Goal: Information Seeking & Learning: Learn about a topic

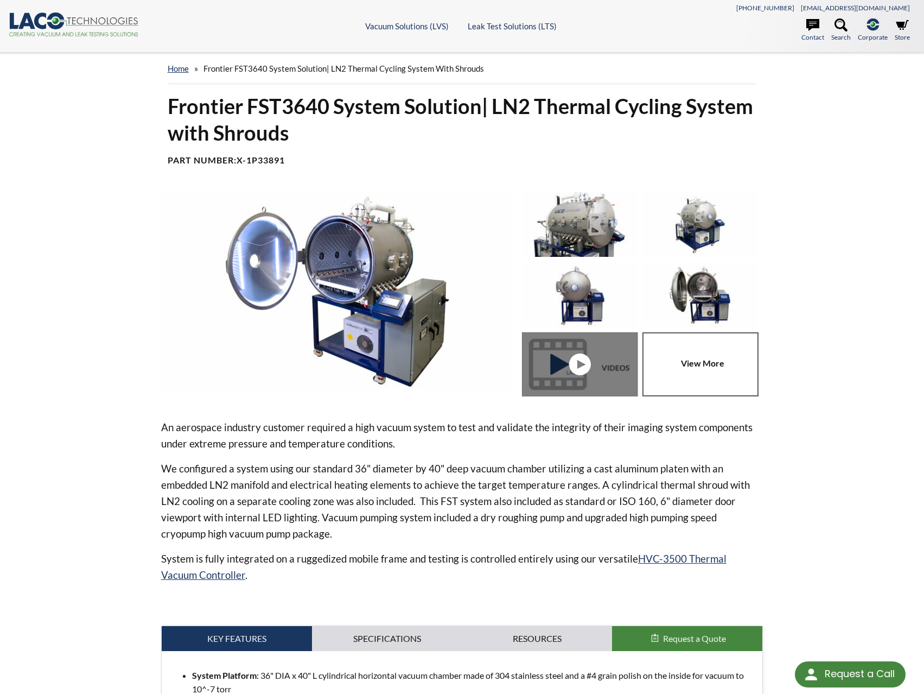
select select "Language Translate Widget"
click at [576, 236] on img at bounding box center [579, 224] width 115 height 65
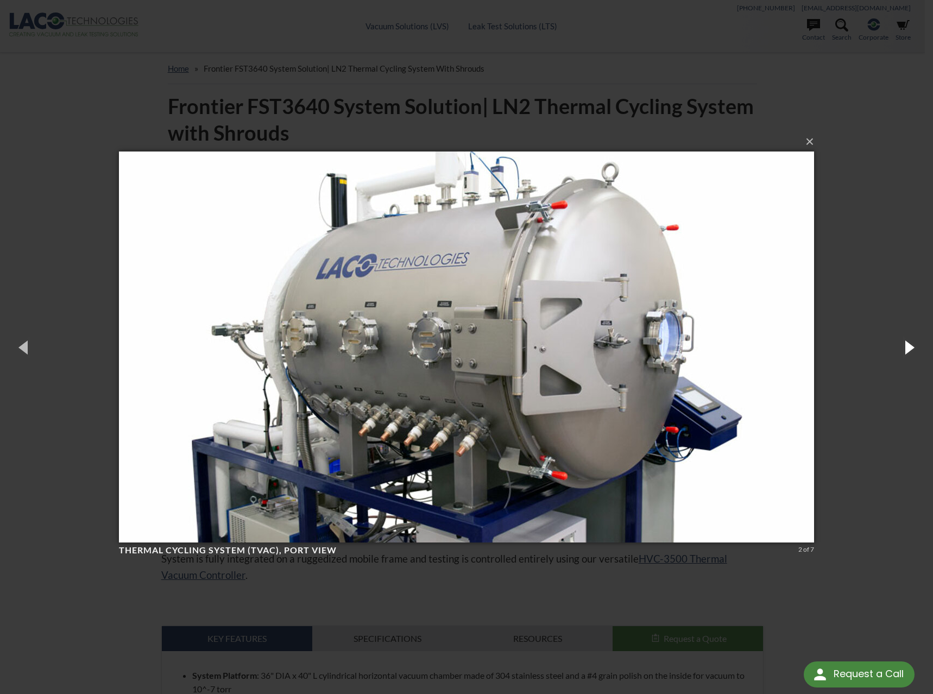
click at [920, 350] on button "button" at bounding box center [908, 347] width 49 height 60
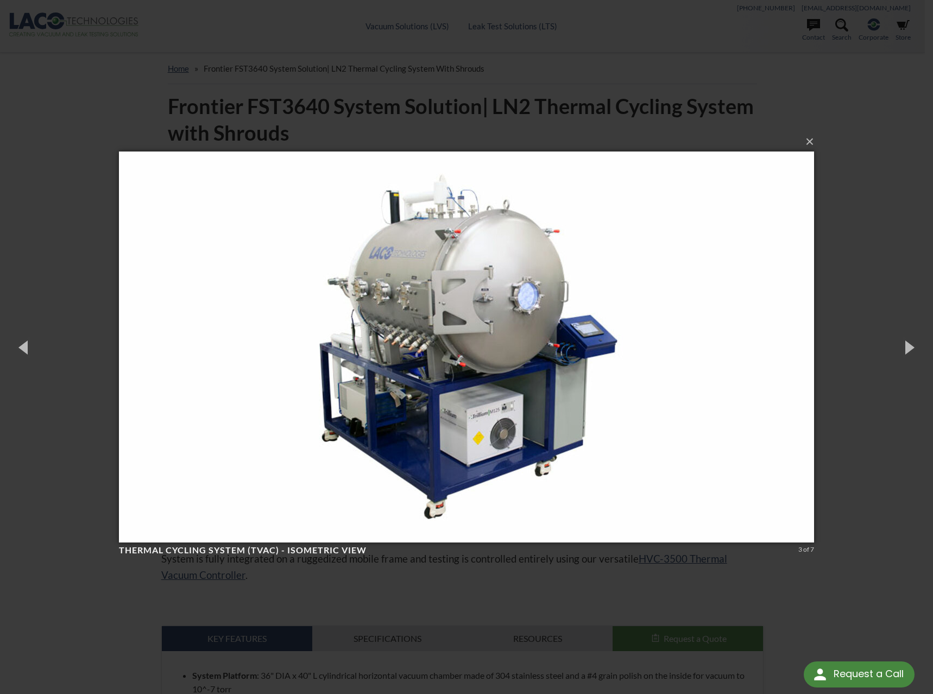
click at [890, 115] on div "× Thermal Cycling System (TVAC) - Isometric View 3 of 7 Loading..." at bounding box center [466, 347] width 933 height 694
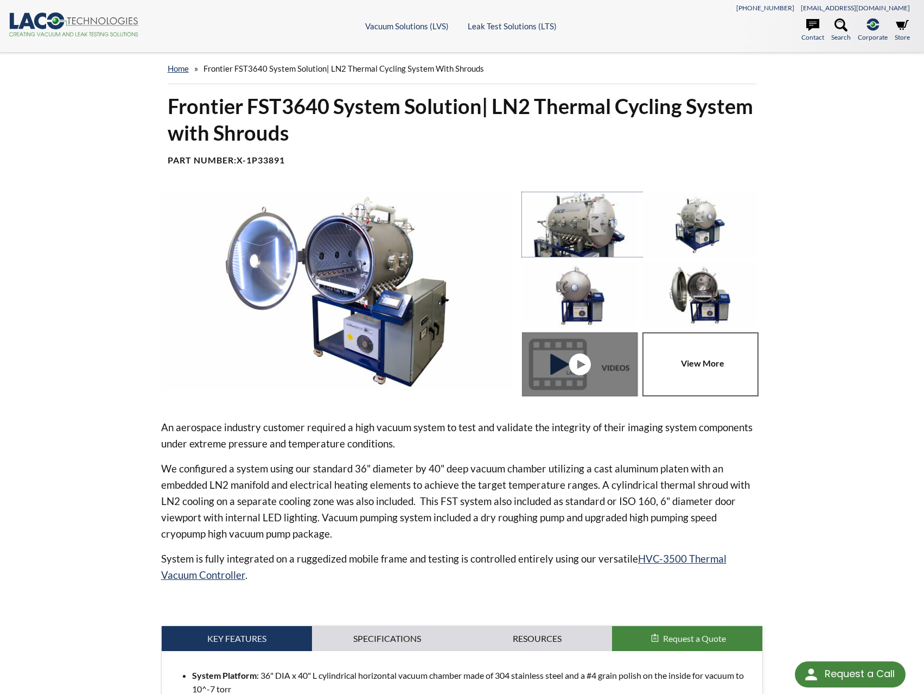
scroll to position [54, 0]
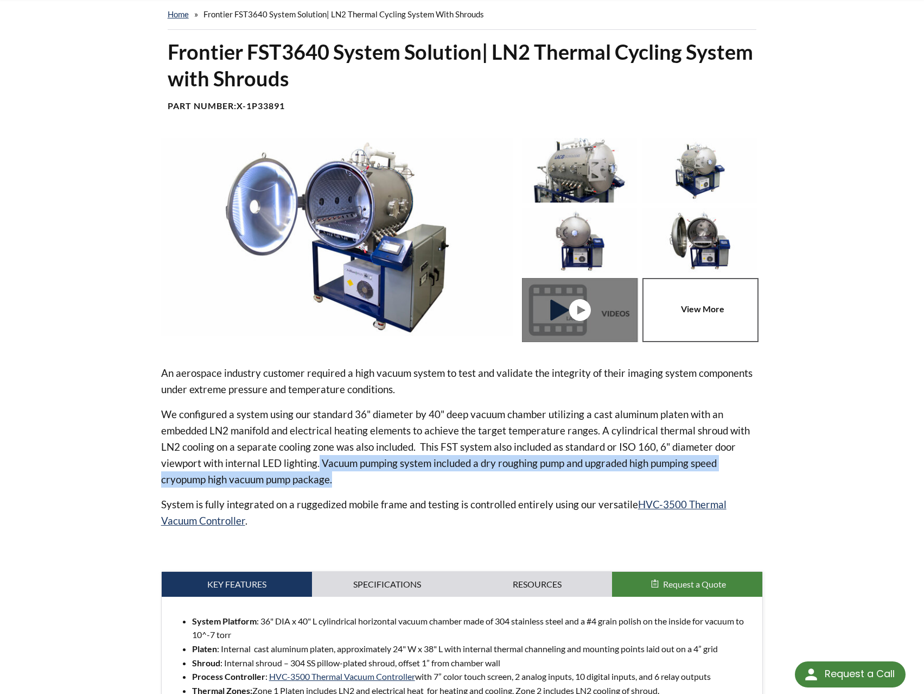
drag, startPoint x: 317, startPoint y: 464, endPoint x: 540, endPoint y: 476, distance: 223.4
click at [540, 476] on p "We configured a system using our standard 36" diameter by 40" deep vacuum chamb…" at bounding box center [462, 446] width 603 height 81
click at [540, 482] on p "We configured a system using our standard 36" diameter by 40" deep vacuum chamb…" at bounding box center [462, 446] width 603 height 81
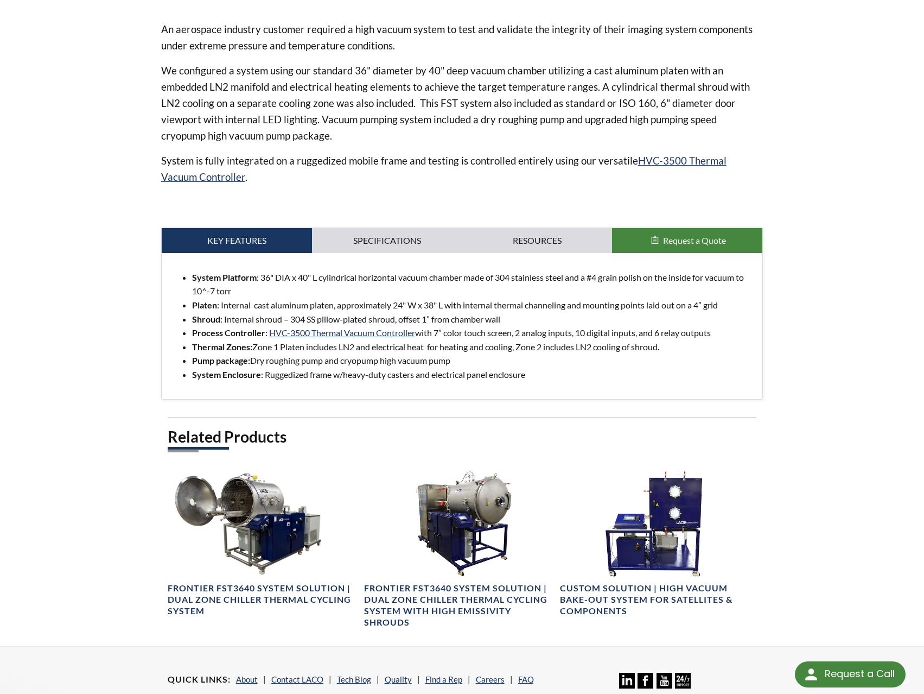
scroll to position [434, 0]
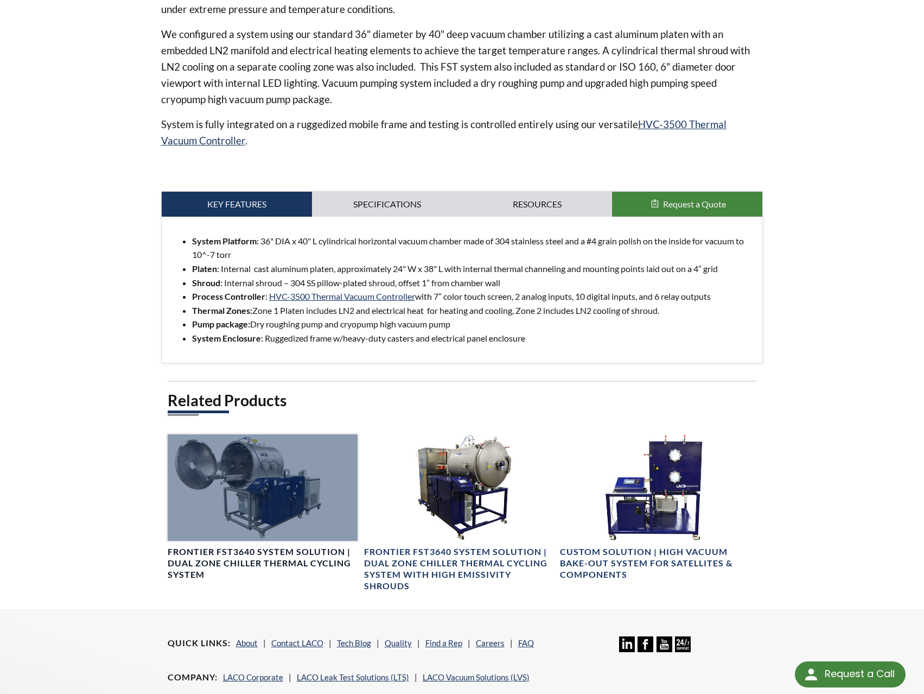
click at [279, 491] on div at bounding box center [263, 487] width 190 height 106
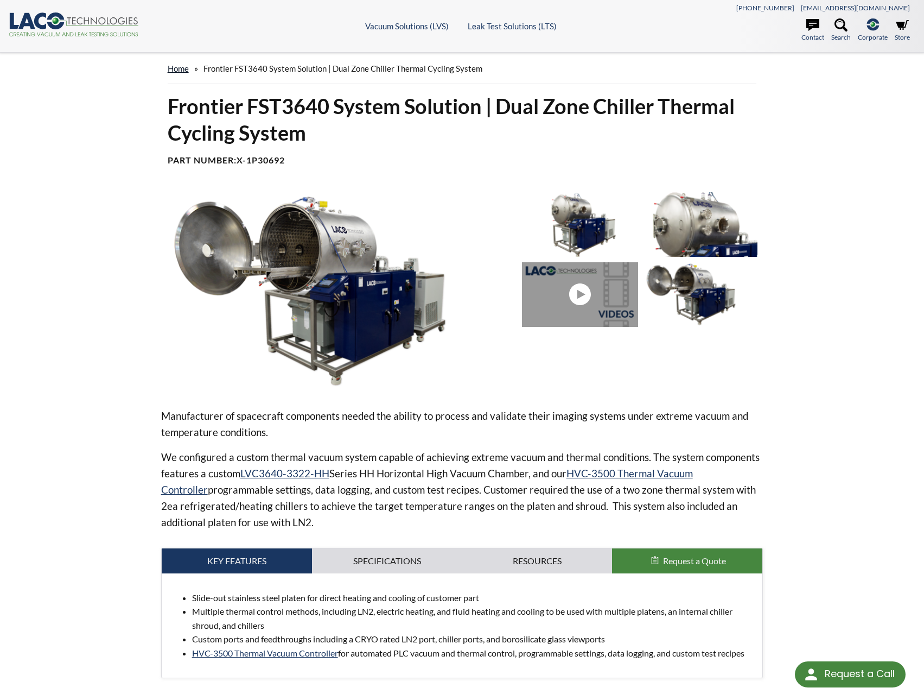
click at [175, 70] on link "home" at bounding box center [178, 69] width 21 height 10
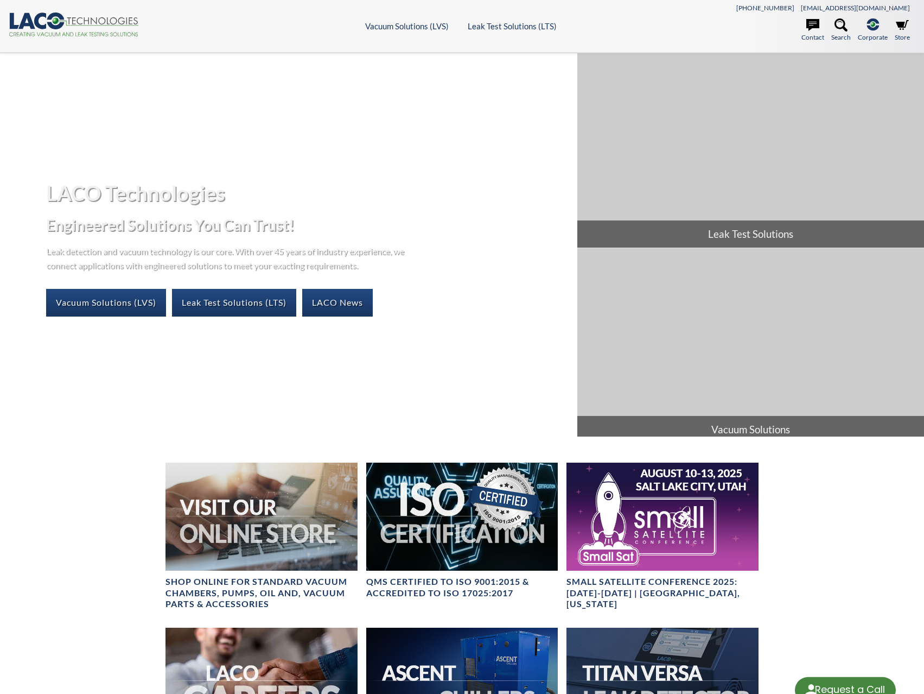
select select "Language Translate Widget"
click at [117, 302] on link "Vacuum Solutions (LVS)" at bounding box center [106, 302] width 120 height 27
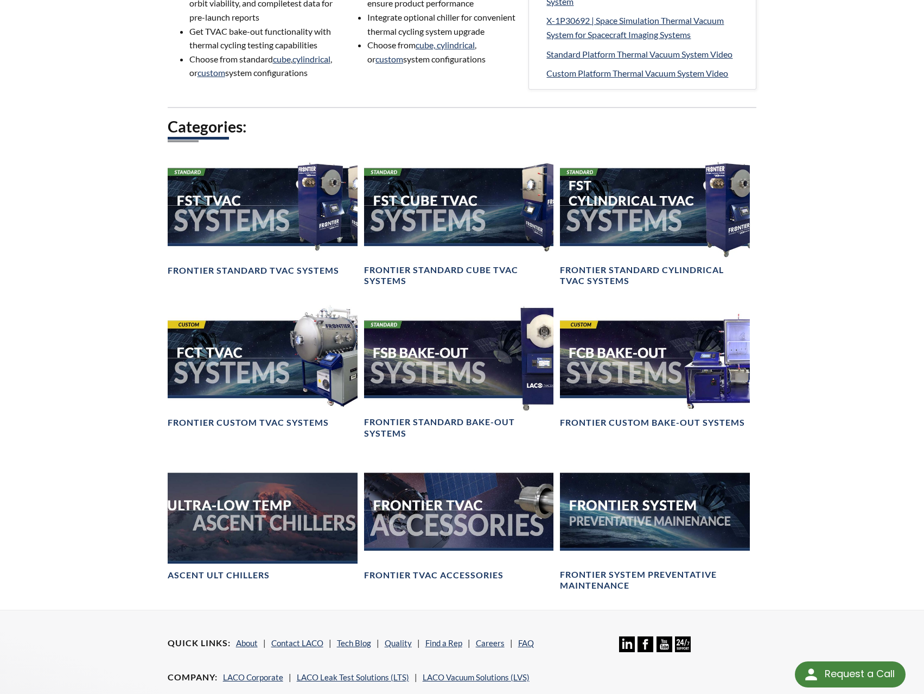
scroll to position [706, 0]
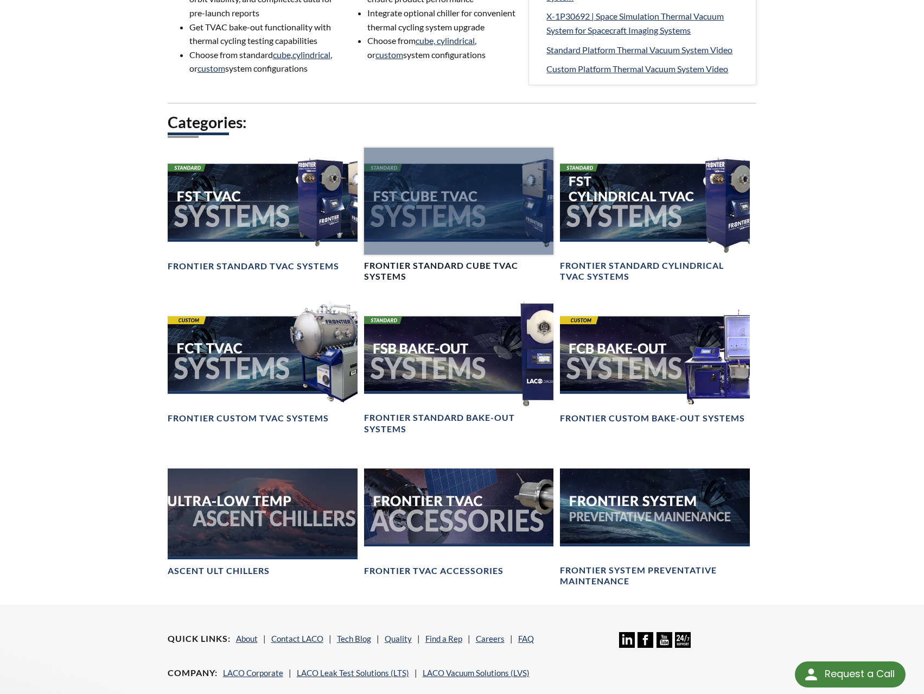
click at [444, 226] on div at bounding box center [459, 201] width 190 height 106
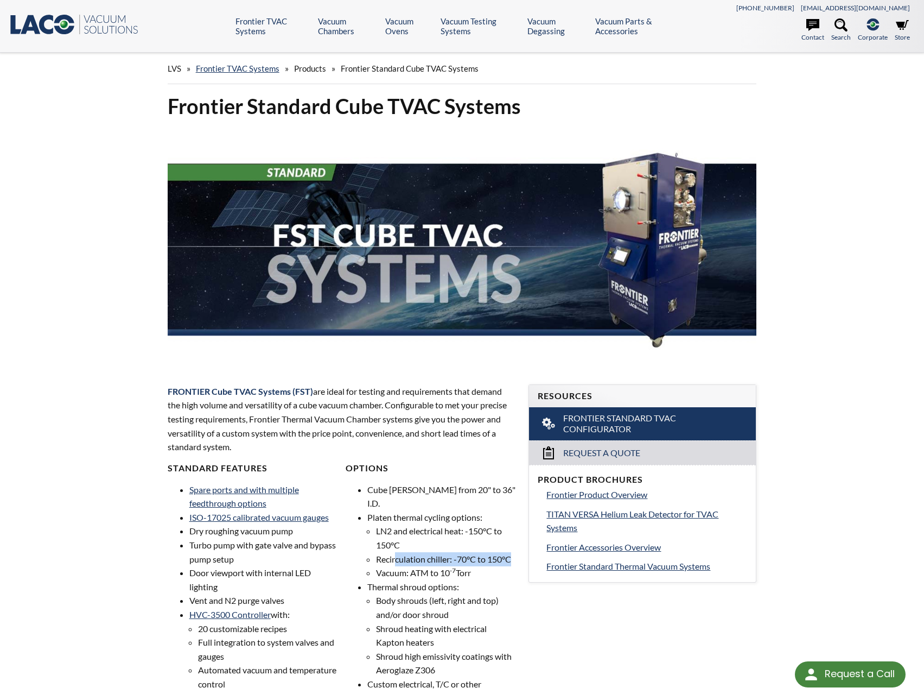
drag, startPoint x: 396, startPoint y: 548, endPoint x: 516, endPoint y: 543, distance: 120.1
click at [516, 552] on li "Recirculation chiller: -70°C to 150°C" at bounding box center [446, 559] width 140 height 14
click at [522, 580] on div "Resources Frontier Standard TVAC Configurator Request a Quote Product Brochures…" at bounding box center [642, 483] width 241 height 233
drag, startPoint x: 474, startPoint y: 561, endPoint x: 409, endPoint y: 559, distance: 65.2
click at [409, 566] on li "Vacuum: ATM to 10 -7 Torr" at bounding box center [446, 573] width 140 height 14
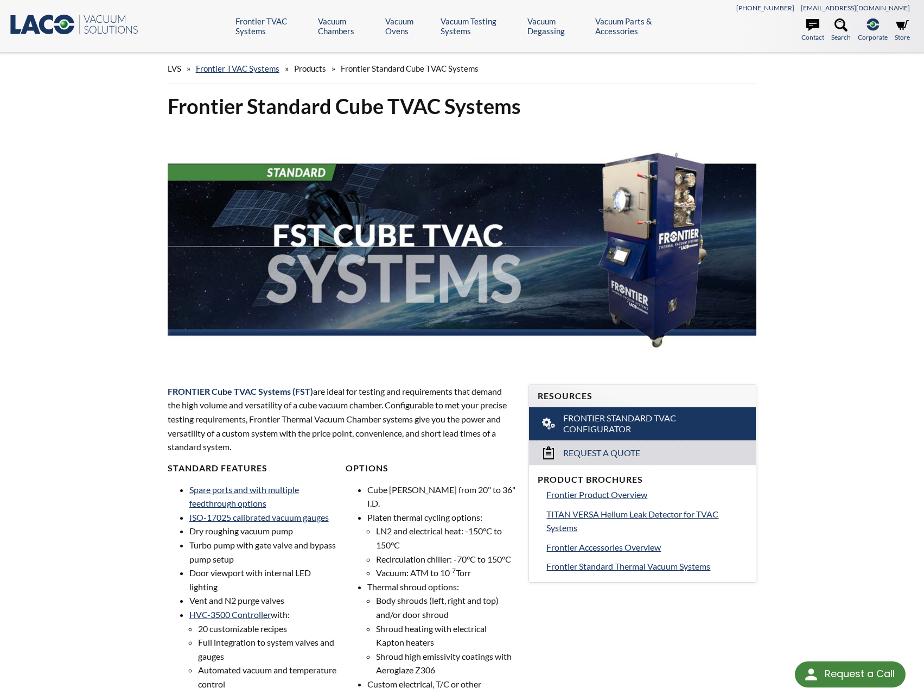
click at [514, 593] on li "Body shrouds (left, right and top) and/or door shroud" at bounding box center [446, 607] width 140 height 28
drag, startPoint x: 195, startPoint y: 548, endPoint x: 273, endPoint y: 562, distance: 78.9
click at [273, 562] on li "Turbo pump with gate valve and bypass pump setup" at bounding box center [263, 552] width 148 height 28
click at [274, 562] on li "Turbo pump with gate valve and bypass pump setup" at bounding box center [263, 552] width 148 height 28
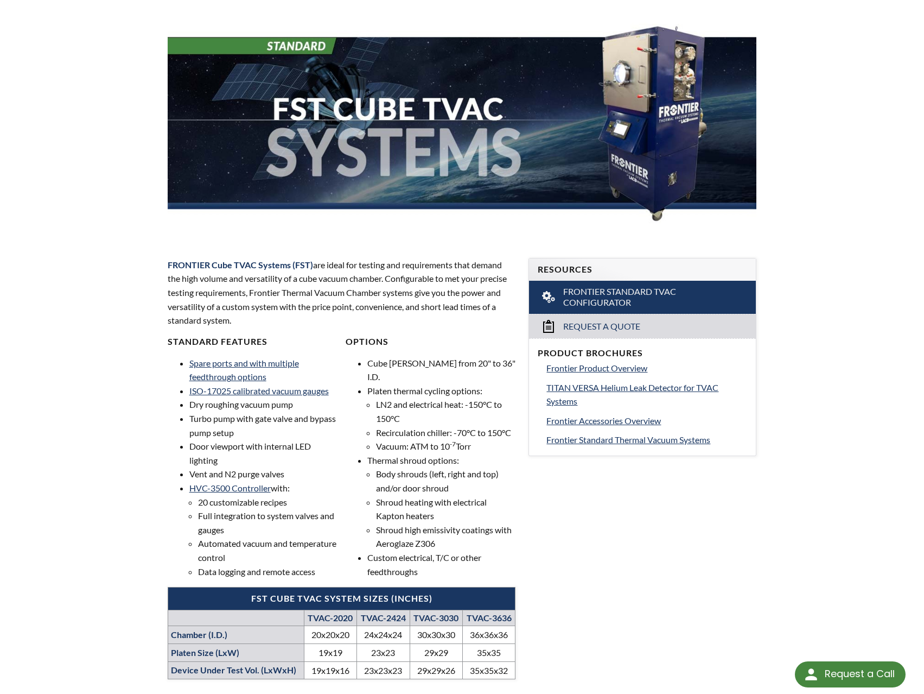
scroll to position [109, 0]
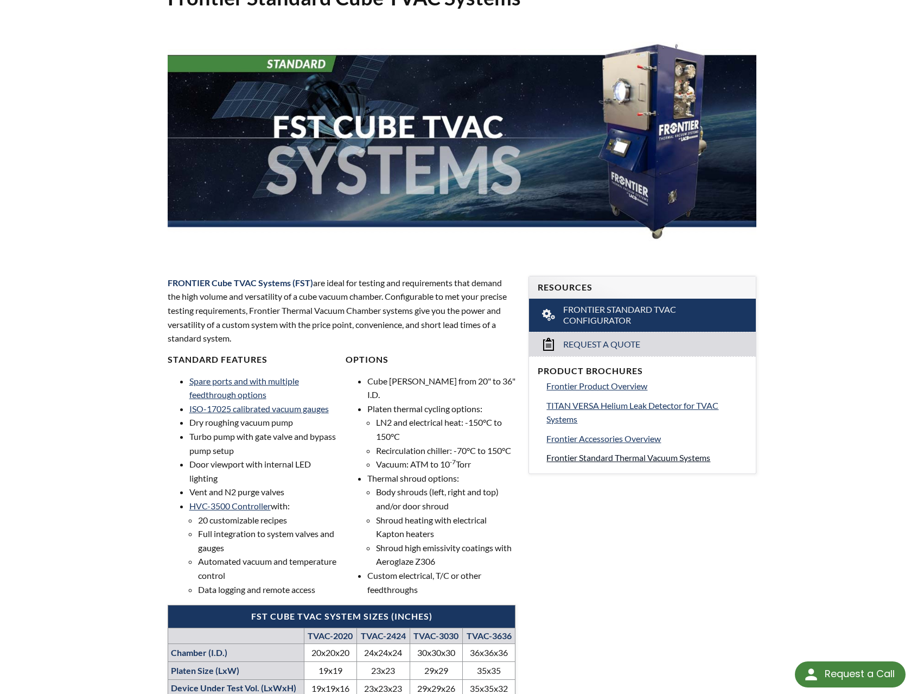
click at [595, 457] on span "Frontier Standard Thermal Vacuum Systems" at bounding box center [629, 457] width 164 height 10
click at [667, 408] on span "TITAN VERSA Helium Leak Detector for TVAC Systems" at bounding box center [633, 412] width 172 height 24
click at [595, 384] on span "Frontier Product Overview" at bounding box center [597, 386] width 101 height 10
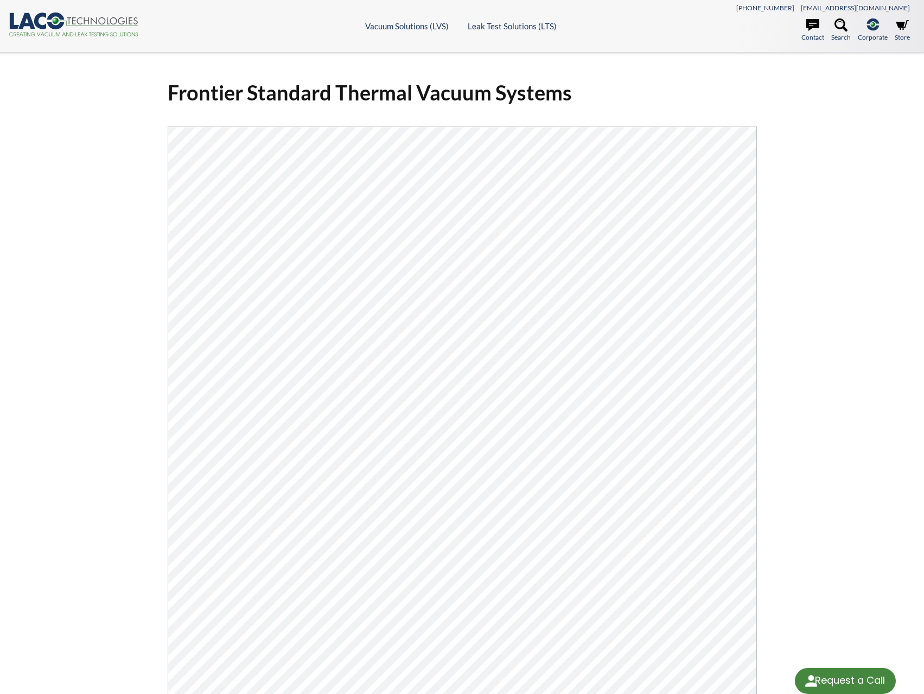
select select "Language Translate Widget"
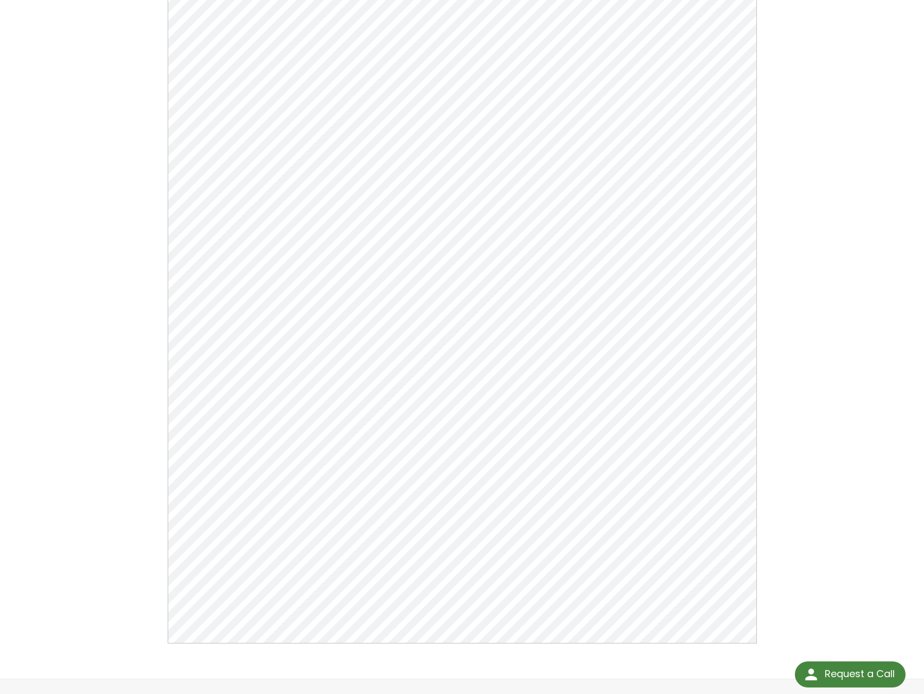
scroll to position [196, 0]
